Goal: Task Accomplishment & Management: Manage account settings

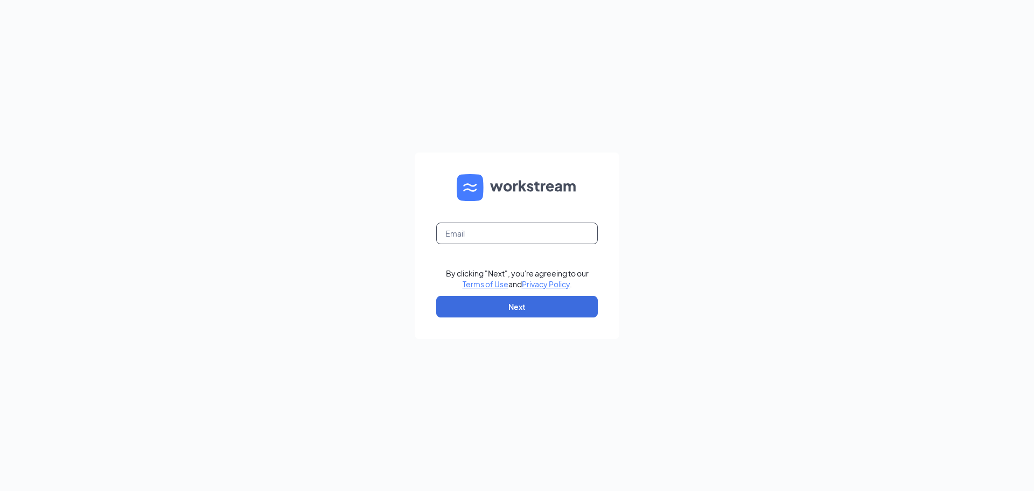
click at [456, 236] on input "text" at bounding box center [517, 233] width 162 height 22
type input "shadyside@madmex.com"
click at [530, 304] on button "Next" at bounding box center [517, 307] width 162 height 22
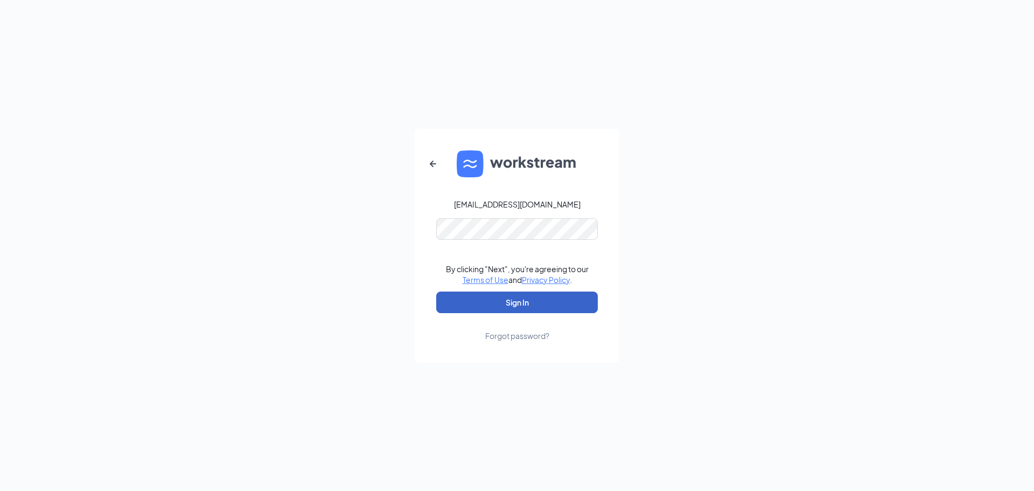
click at [512, 299] on button "Sign In" at bounding box center [517, 302] width 162 height 22
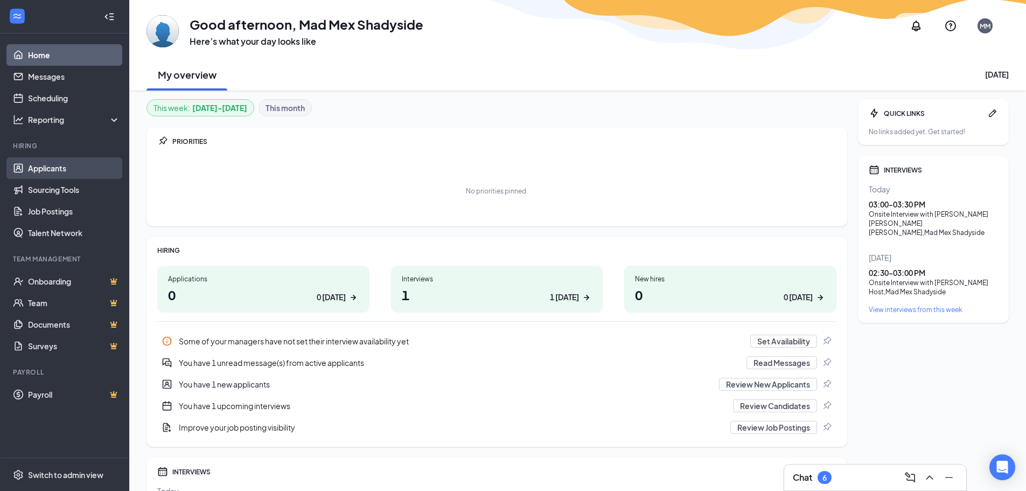
click at [49, 162] on link "Applicants" at bounding box center [74, 168] width 92 height 22
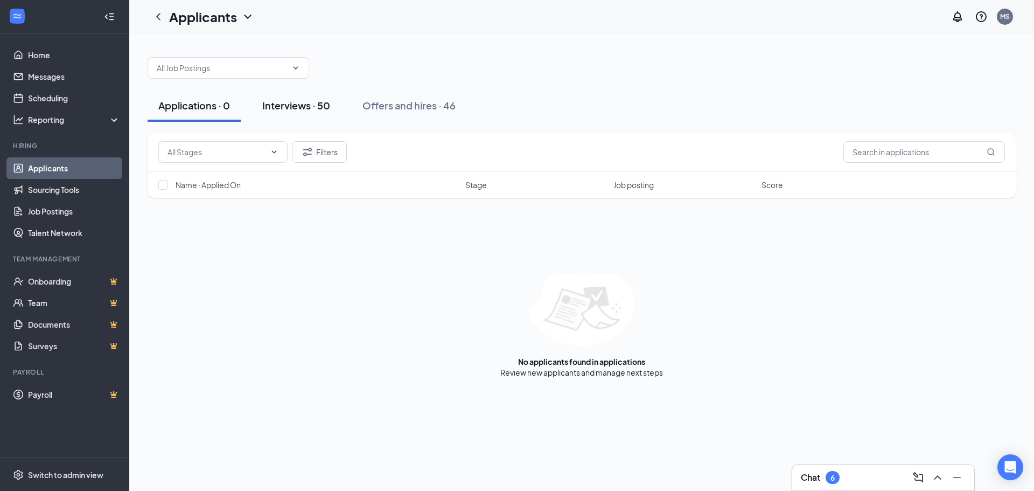
click at [310, 107] on div "Interviews · 50" at bounding box center [296, 105] width 68 height 13
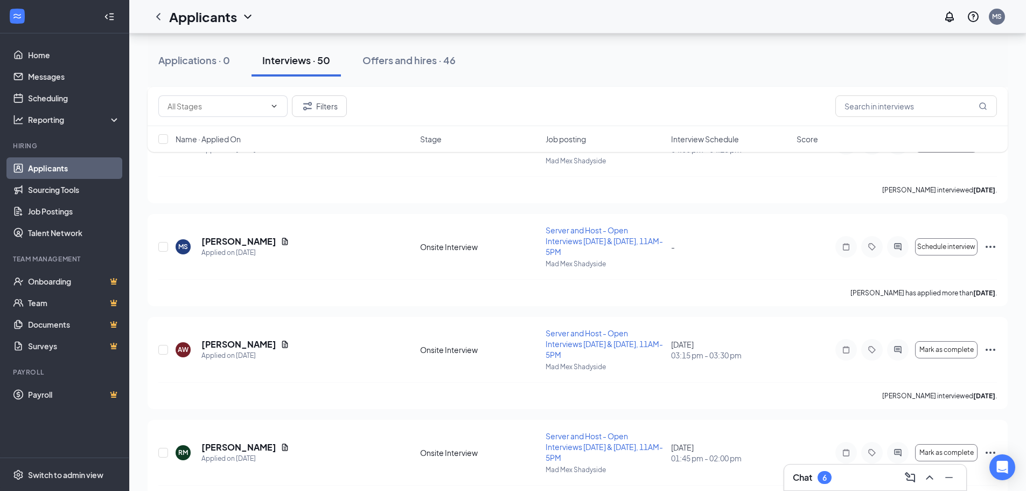
scroll to position [1185, 0]
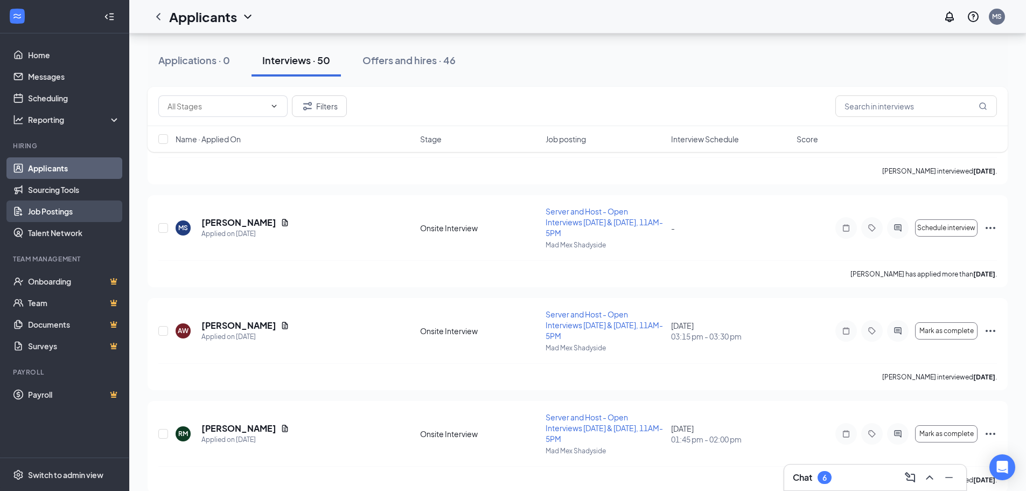
click at [31, 213] on link "Job Postings" at bounding box center [74, 211] width 92 height 22
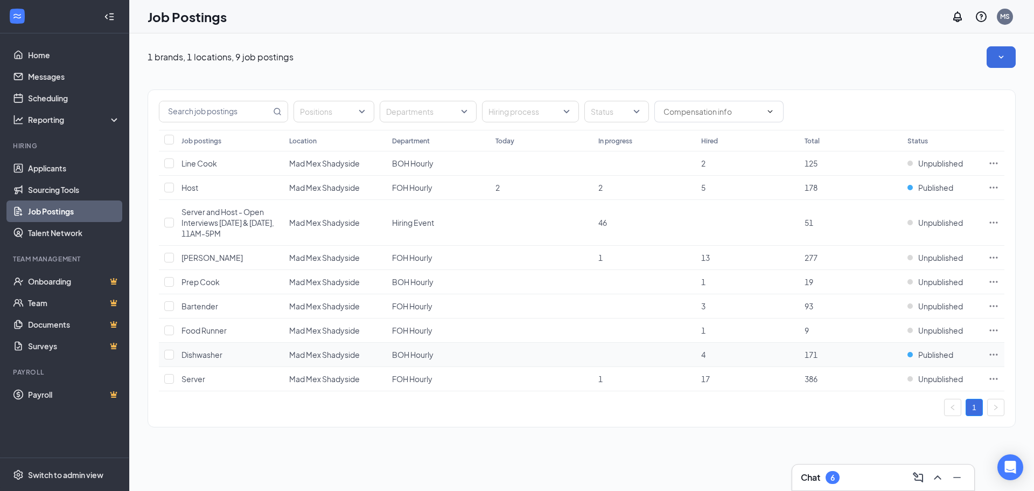
click at [807, 356] on span "171" at bounding box center [811, 354] width 13 height 10
click at [221, 353] on span "Dishwasher" at bounding box center [201, 354] width 41 height 10
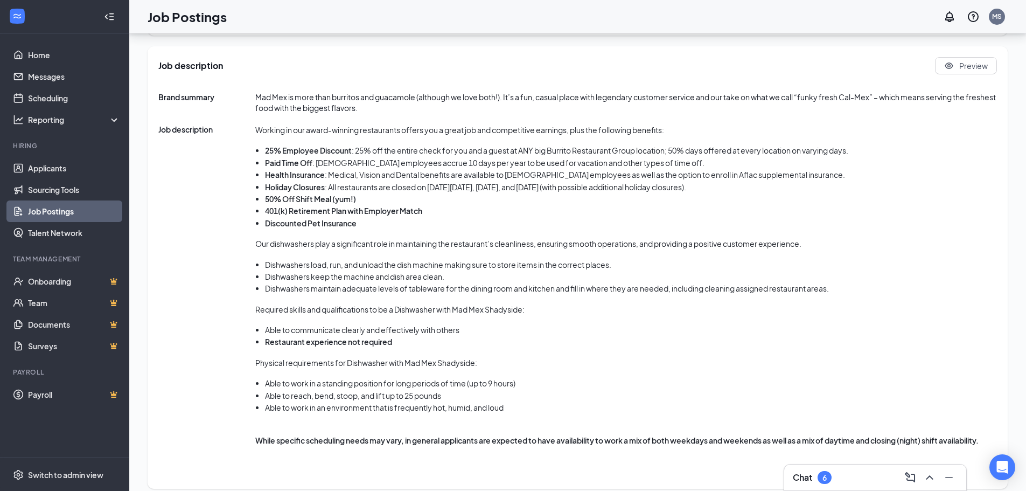
scroll to position [510, 0]
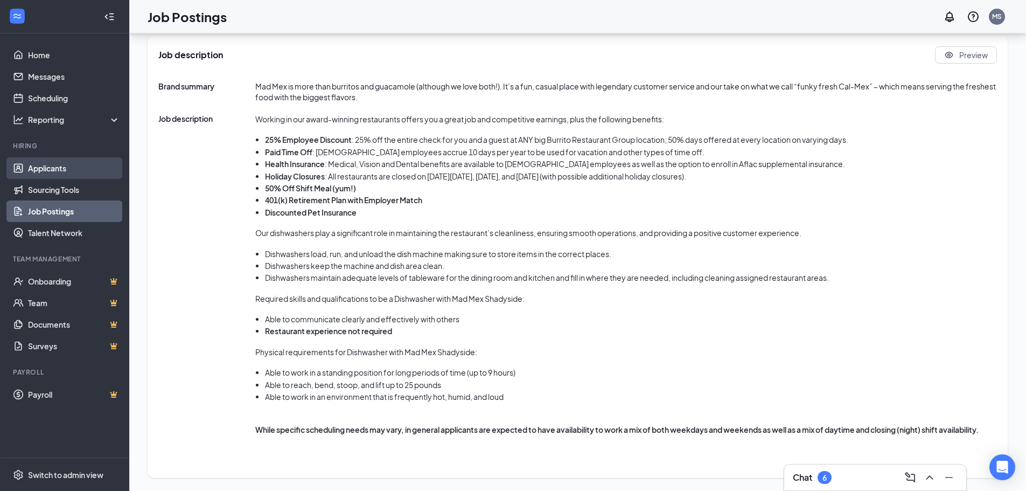
click at [40, 169] on link "Applicants" at bounding box center [74, 168] width 92 height 22
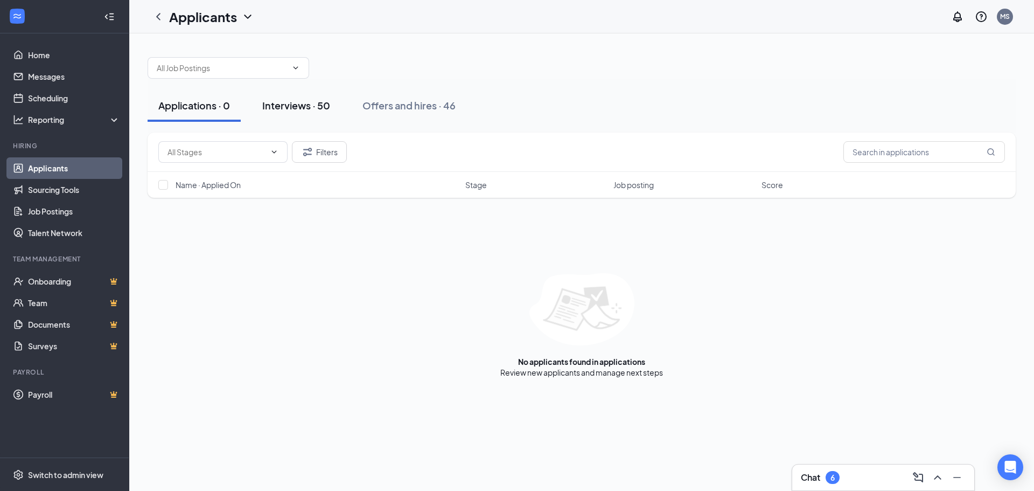
click at [299, 110] on div "Interviews · 50" at bounding box center [296, 105] width 68 height 13
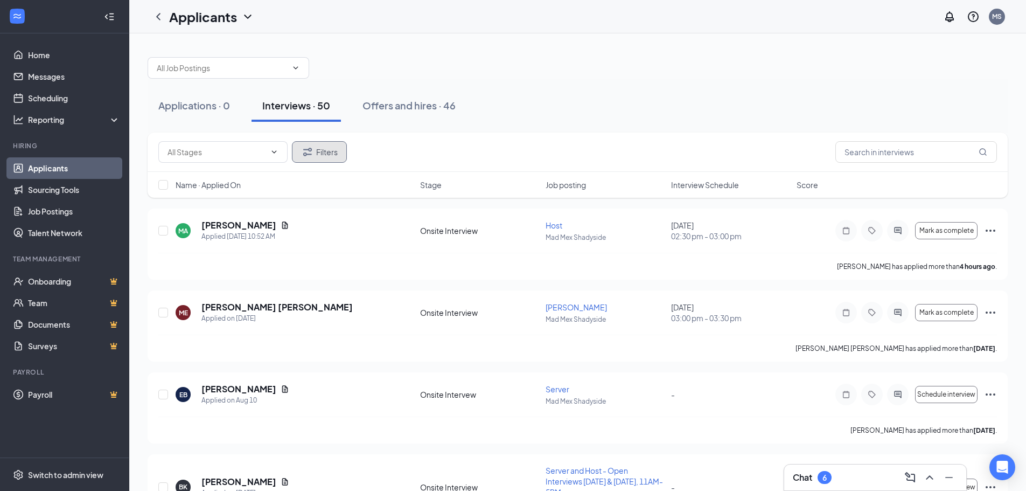
click at [312, 149] on icon "Filter" at bounding box center [307, 151] width 13 height 13
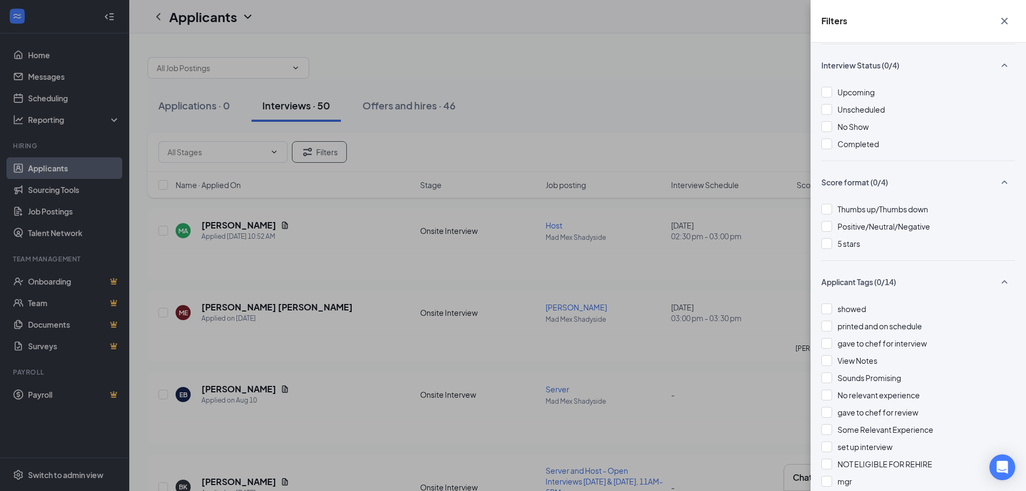
scroll to position [108, 0]
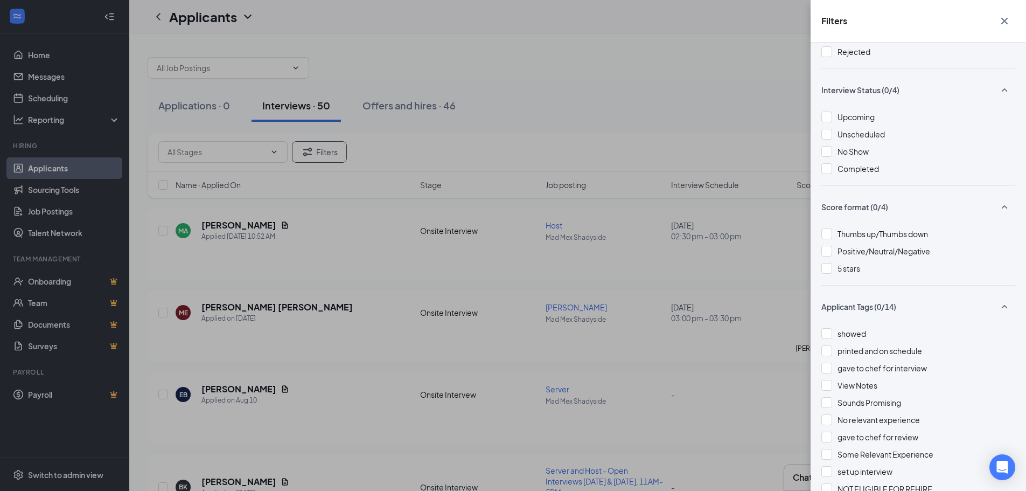
click at [632, 46] on div "Filters Applicant Status (0/5) Unread message Hasn't messaged back Stuck in sta…" at bounding box center [513, 245] width 1026 height 491
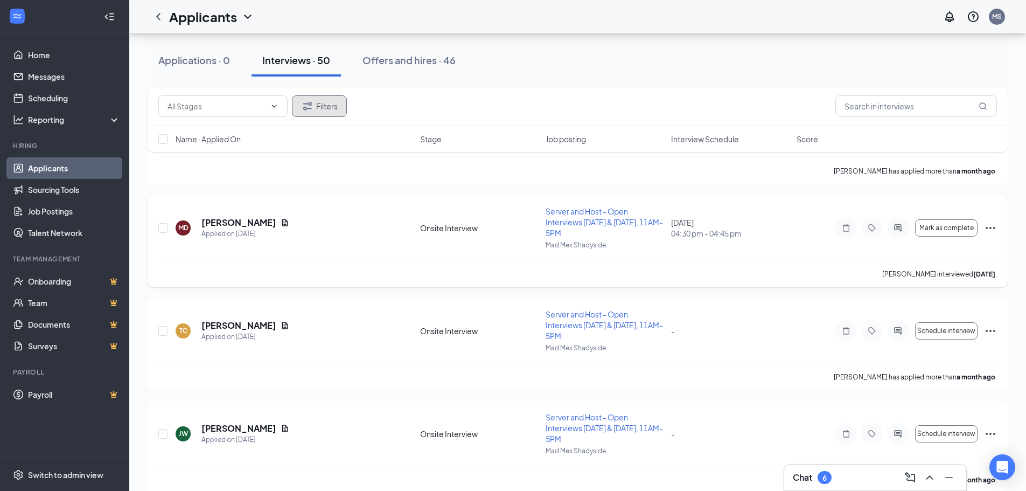
scroll to position [2316, 0]
click at [51, 218] on link "Job Postings" at bounding box center [74, 211] width 92 height 22
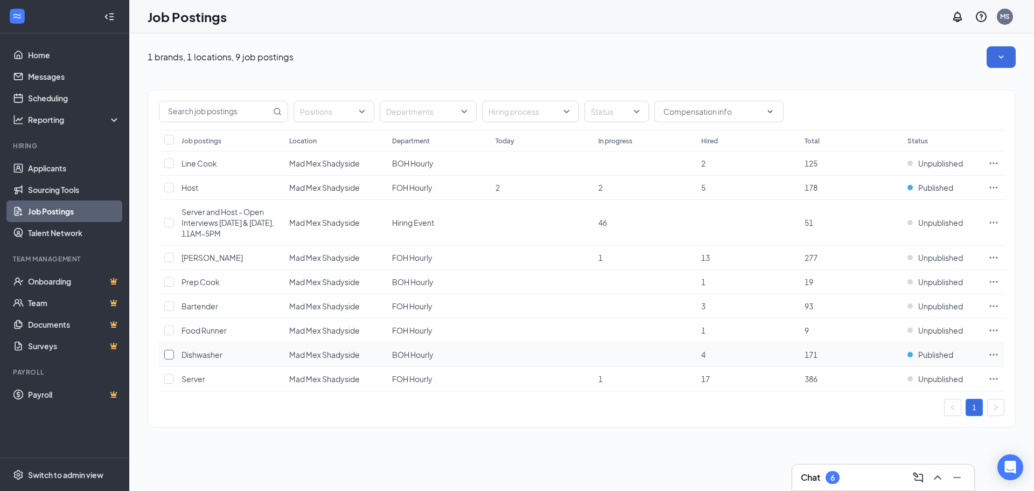
click at [166, 355] on input "checkbox" at bounding box center [169, 354] width 10 height 10
checkbox input "true"
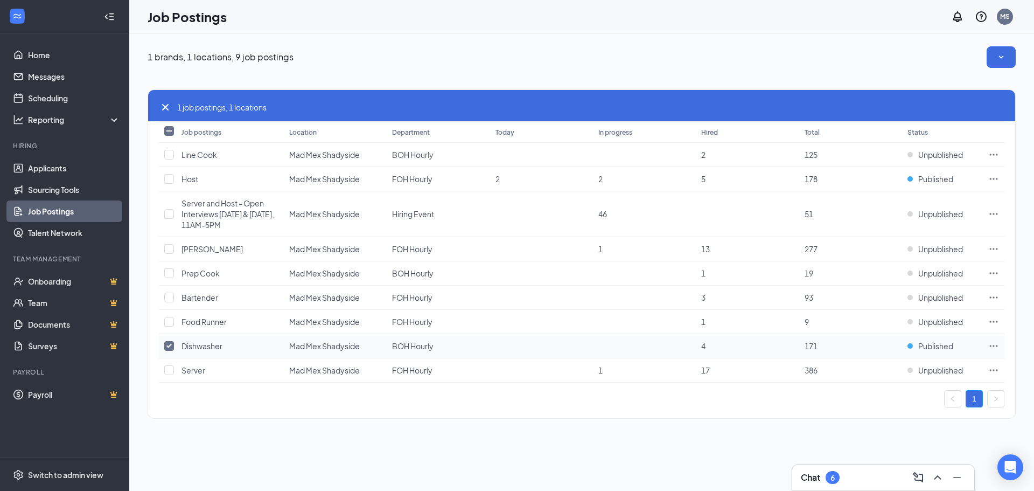
click at [194, 348] on span "Dishwasher" at bounding box center [201, 346] width 41 height 10
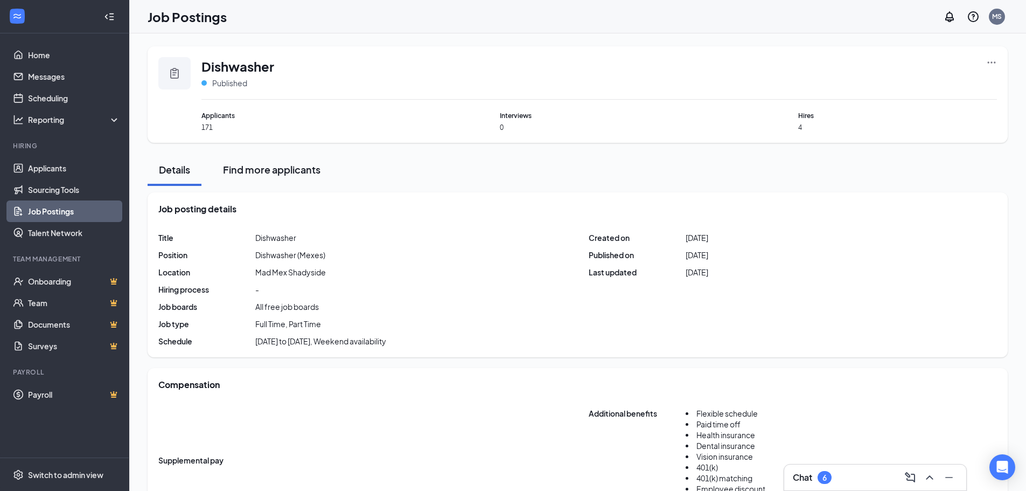
click at [272, 172] on div "Find more applicants" at bounding box center [271, 169] width 97 height 13
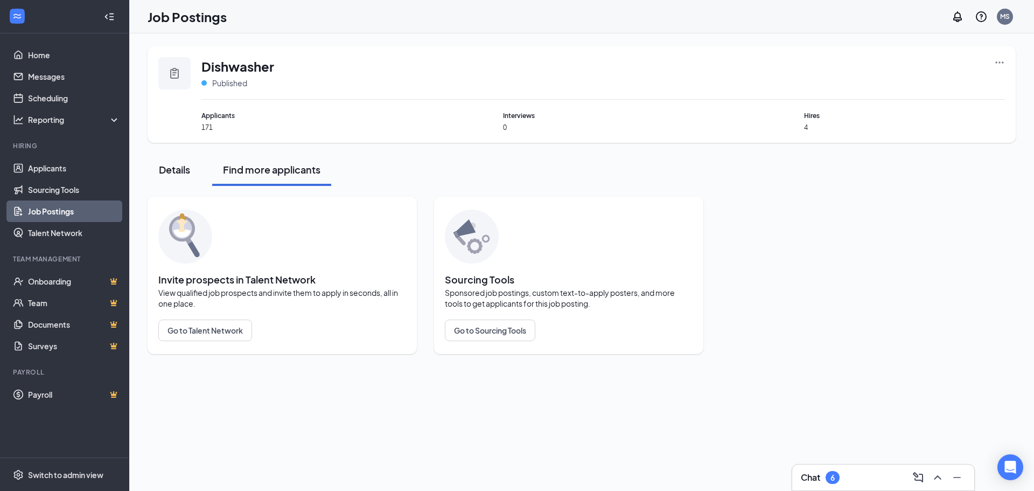
click at [170, 173] on div "Details" at bounding box center [174, 169] width 32 height 13
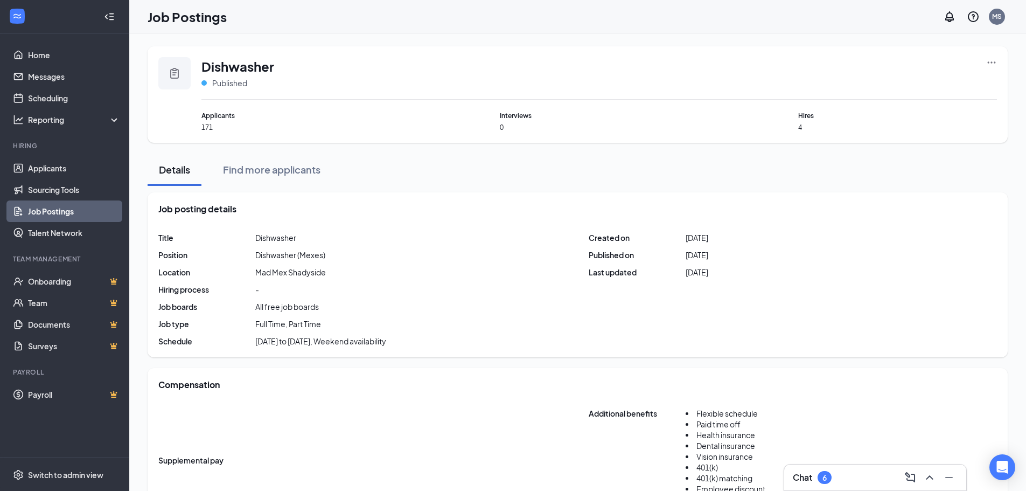
click at [218, 117] on span "Applicants" at bounding box center [300, 115] width 199 height 10
click at [996, 59] on icon "Ellipses" at bounding box center [991, 62] width 11 height 11
click at [865, 153] on span "View applicants" at bounding box center [871, 155] width 55 height 10
